Goal: Find specific page/section: Find specific page/section

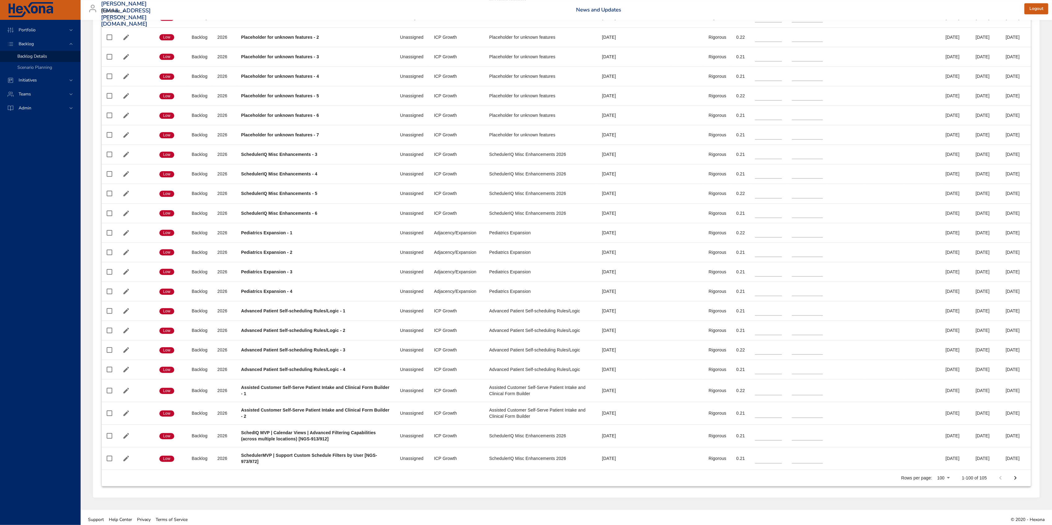
scroll to position [2017, 0]
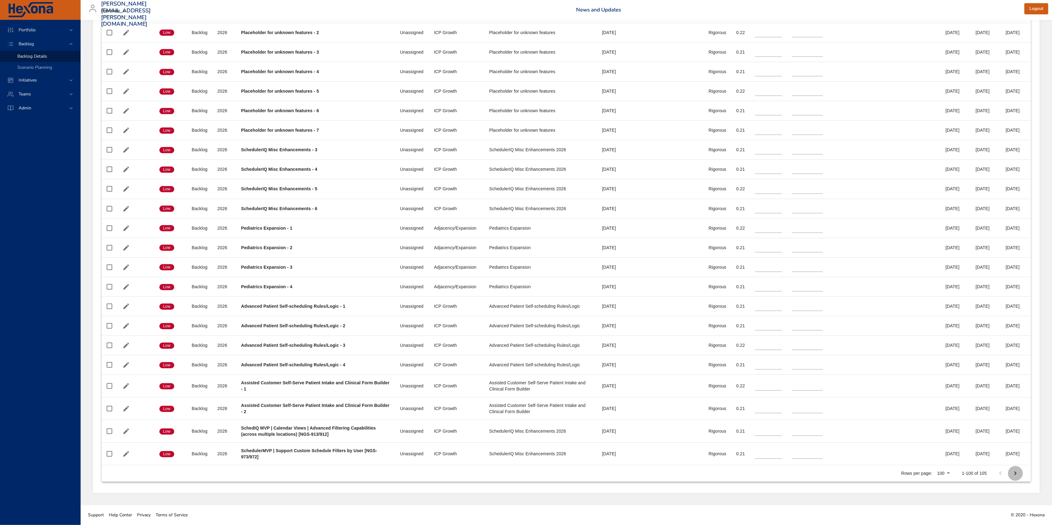
click at [1014, 472] on icon "Next Page" at bounding box center [1015, 473] width 7 height 7
type input "*"
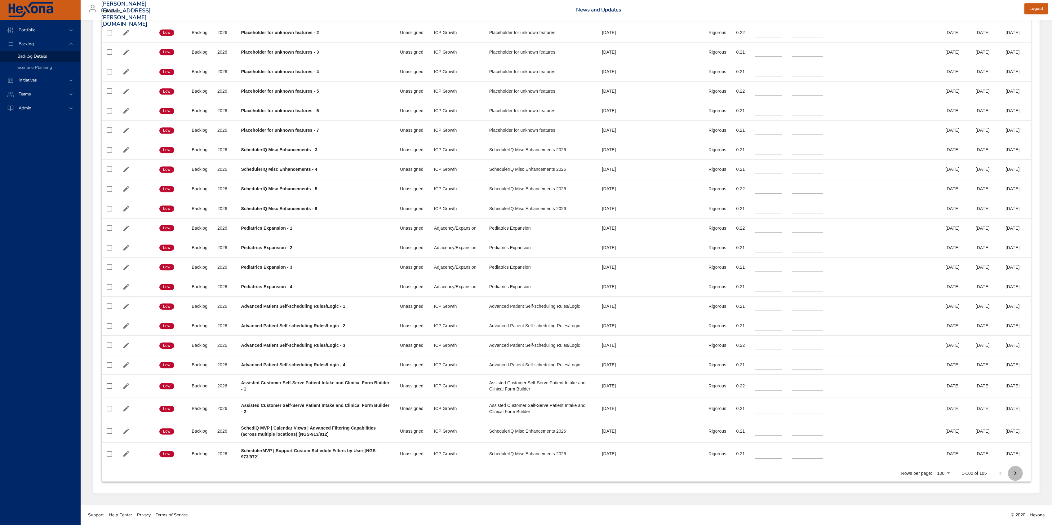
type input "*"
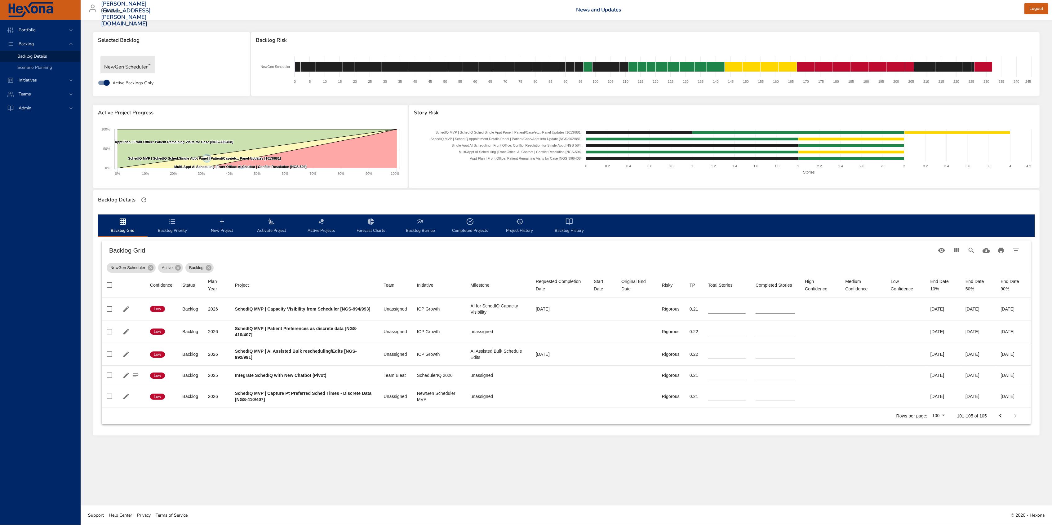
scroll to position [0, 0]
click at [570, 219] on icon "backlog-tab" at bounding box center [570, 222] width 3 height 6
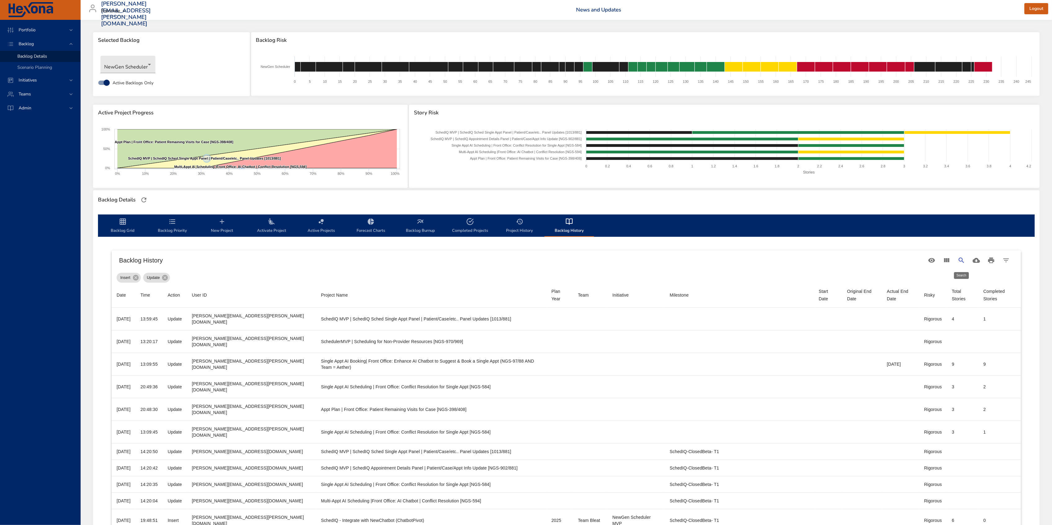
click at [963, 258] on icon "Search" at bounding box center [961, 260] width 7 height 7
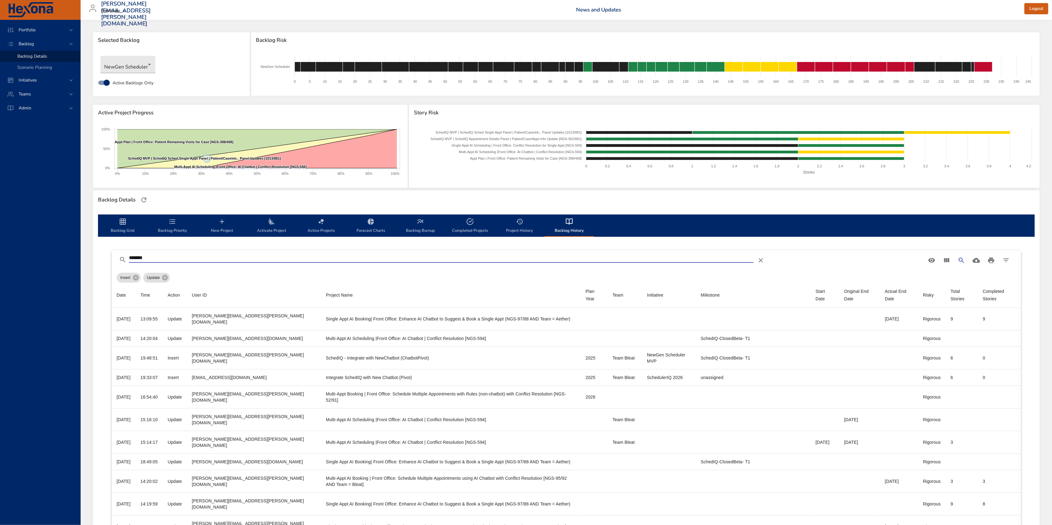
type input "*******"
click at [762, 260] on icon "Table Toolbar" at bounding box center [760, 260] width 7 height 7
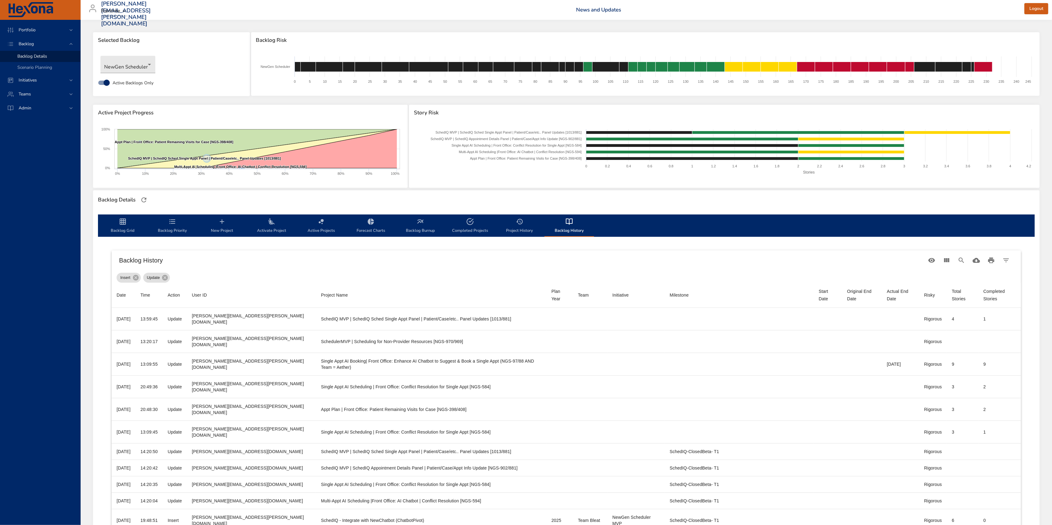
click at [51, 56] on div "Backlog Details" at bounding box center [46, 56] width 58 height 6
click at [126, 223] on icon "backlog-tab" at bounding box center [123, 222] width 6 height 6
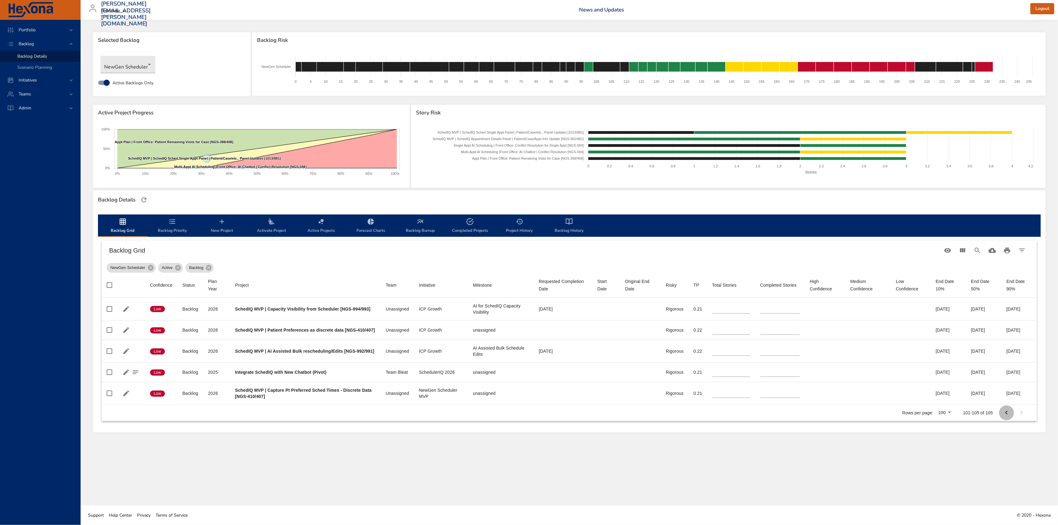
click at [1008, 417] on icon "Previous Page" at bounding box center [1006, 412] width 7 height 7
type input "*"
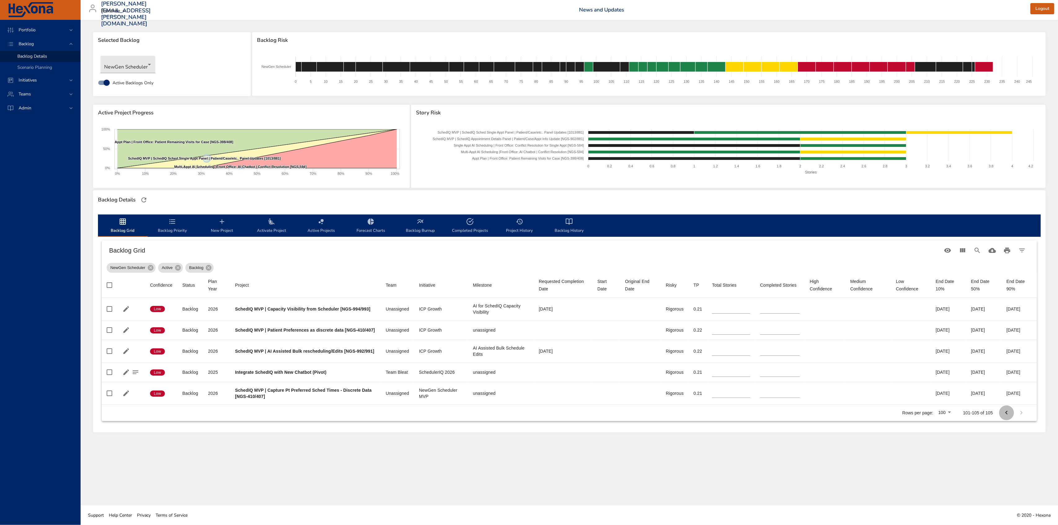
type input "*"
